Goal: Transaction & Acquisition: Subscribe to service/newsletter

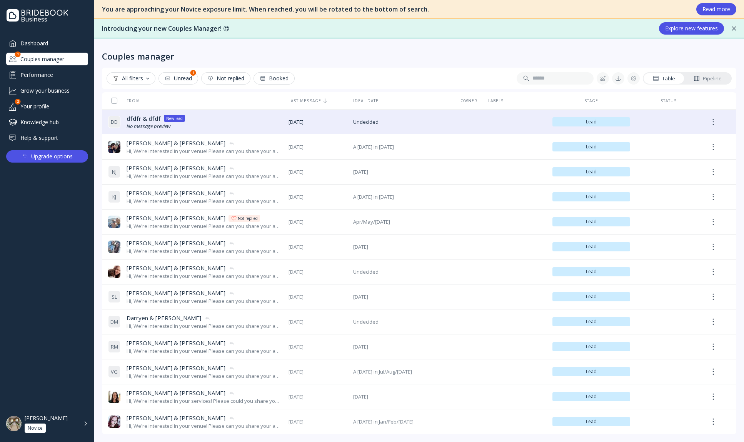
click at [40, 42] on div "Dashboard" at bounding box center [47, 43] width 82 height 13
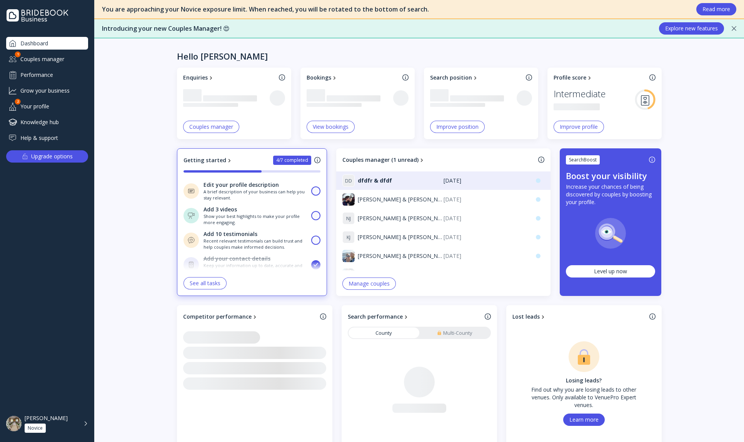
click at [43, 142] on div "Help & support" at bounding box center [47, 138] width 82 height 13
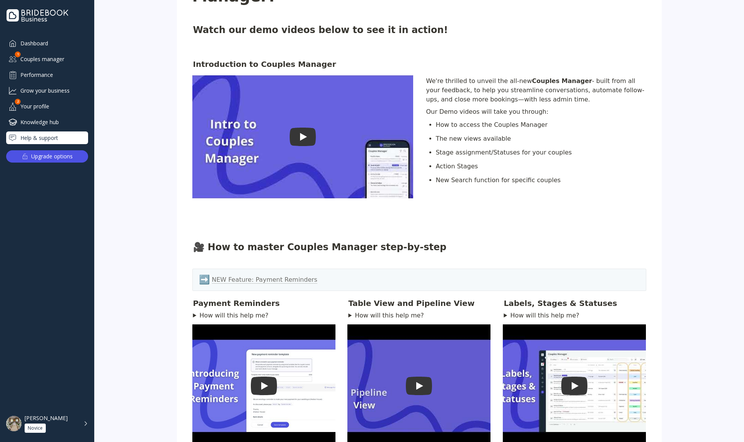
scroll to position [238, 0]
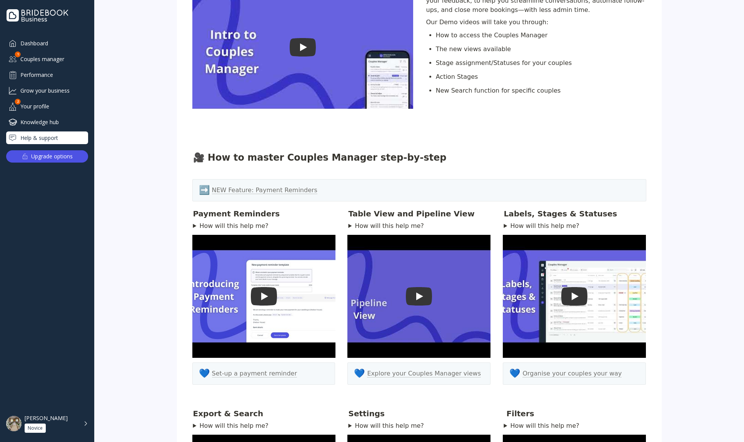
click at [49, 106] on div "Your profile" at bounding box center [47, 106] width 82 height 13
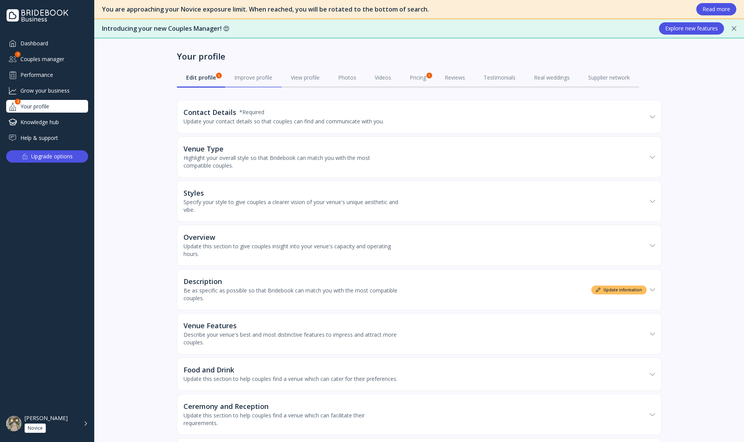
click at [241, 80] on div "Improve profile" at bounding box center [253, 78] width 38 height 8
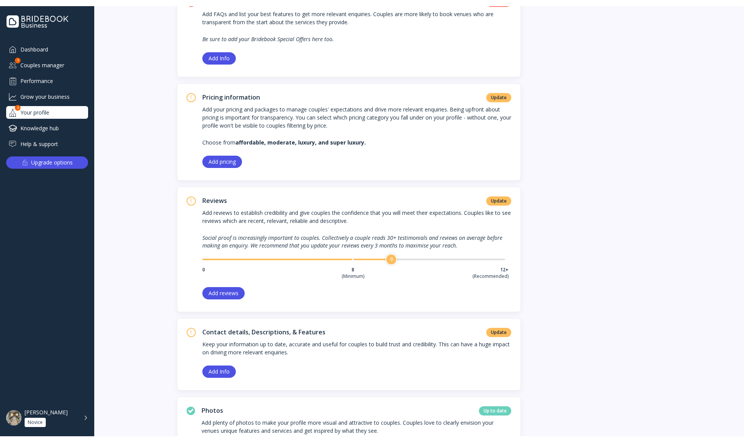
scroll to position [638, 0]
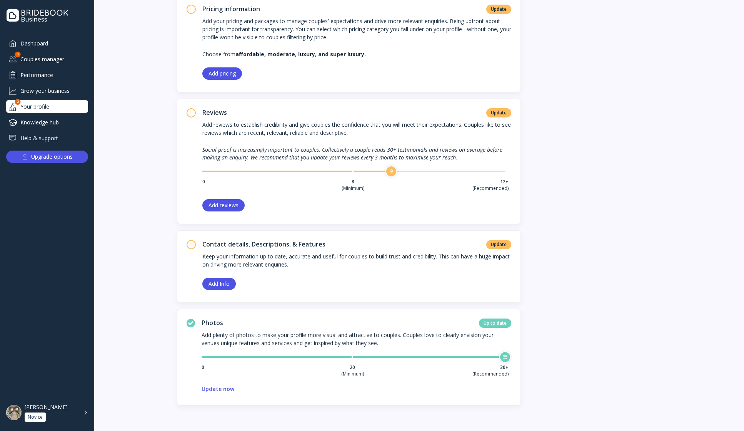
click at [39, 43] on div "Dashboard" at bounding box center [47, 43] width 82 height 13
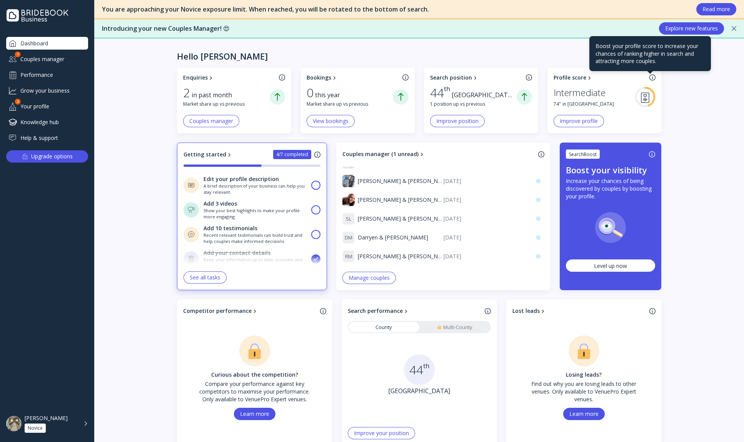
click at [651, 77] on div at bounding box center [652, 77] width 6 height 7
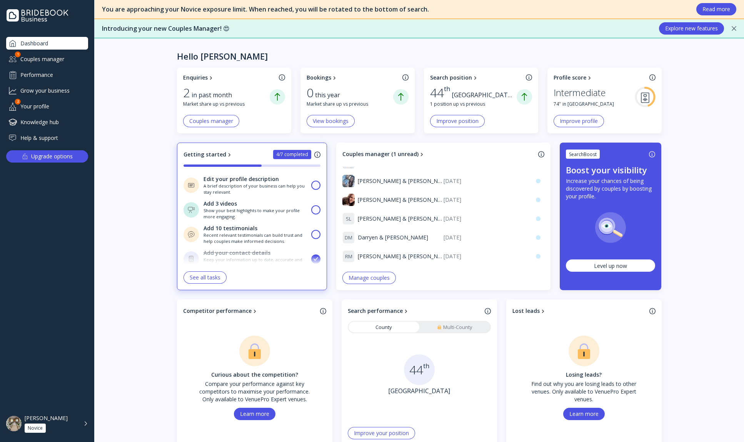
click at [30, 152] on div "Upgrade options" at bounding box center [47, 156] width 51 height 11
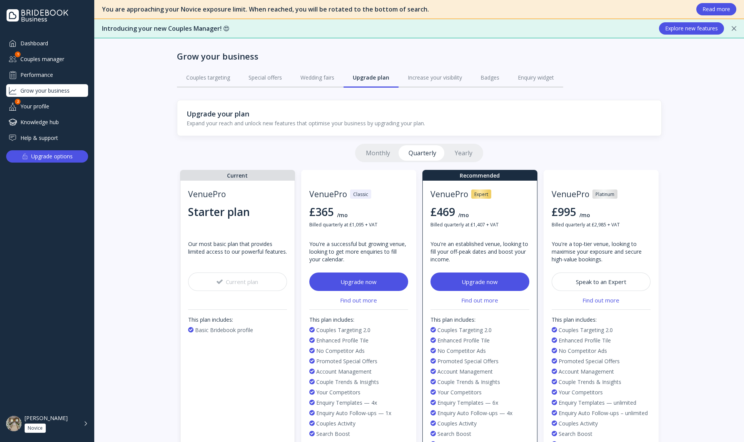
click at [445, 196] on div "VenuePro Expert" at bounding box center [480, 194] width 99 height 11
drag, startPoint x: 448, startPoint y: 197, endPoint x: 468, endPoint y: 195, distance: 19.7
click at [468, 195] on div "VenuePro Expert" at bounding box center [480, 194] width 99 height 11
click at [361, 284] on div "Upgrade now" at bounding box center [359, 282] width 36 height 8
click at [730, 25] on div "Introducing your new Couples Manager! 😍 Explore new features" at bounding box center [419, 28] width 650 height 19
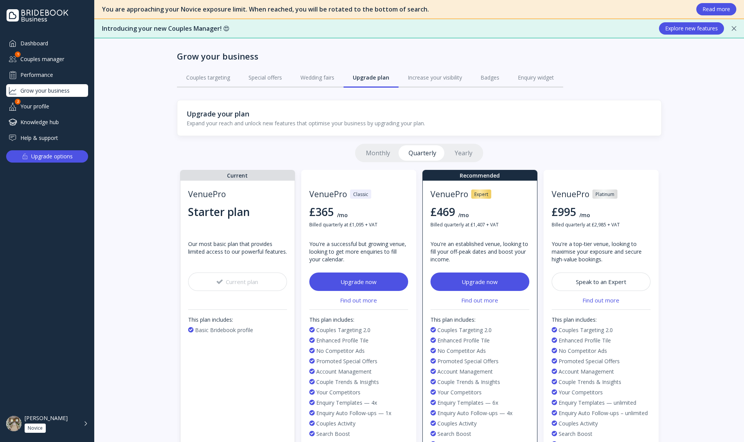
click at [732, 29] on icon at bounding box center [734, 28] width 5 height 5
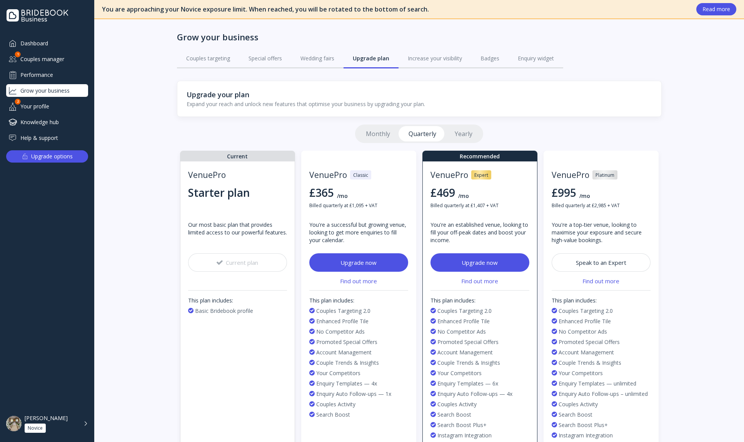
click at [370, 264] on div "Upgrade now" at bounding box center [359, 263] width 36 height 8
